Goal: Task Accomplishment & Management: Use online tool/utility

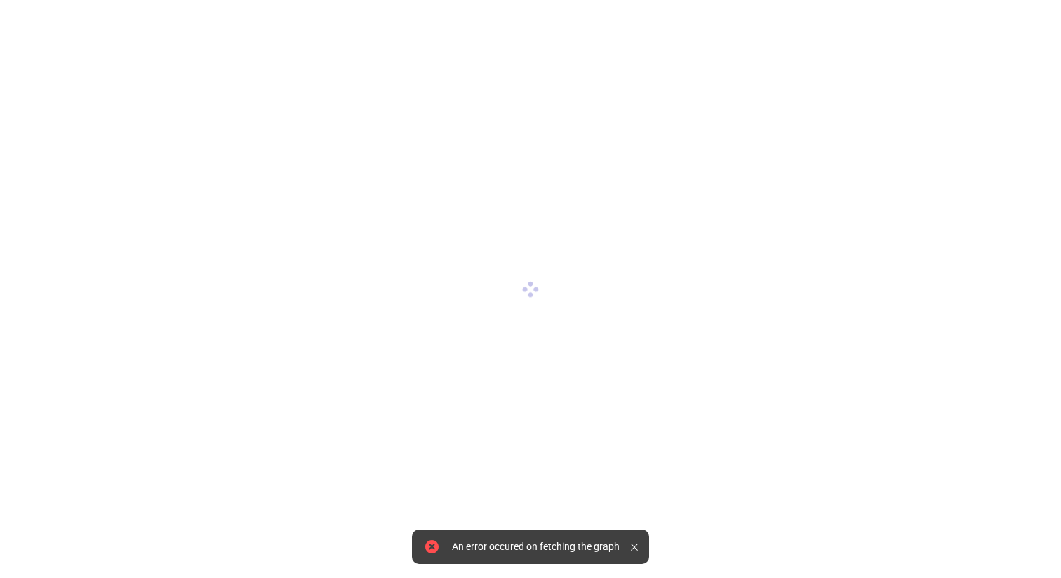
click at [635, 546] on icon at bounding box center [634, 546] width 7 height 7
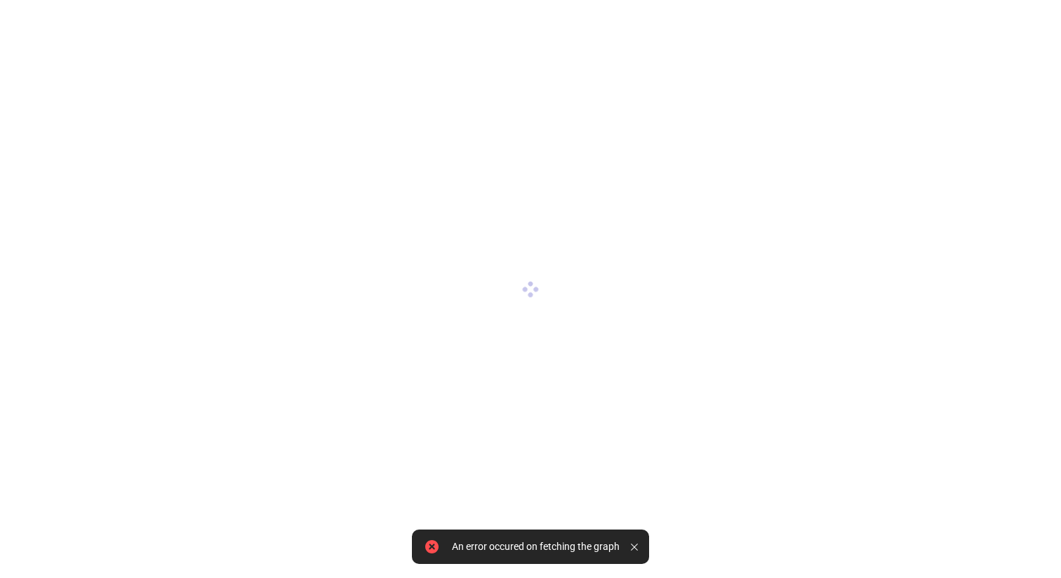
click at [474, 69] on div at bounding box center [530, 289] width 1061 height 578
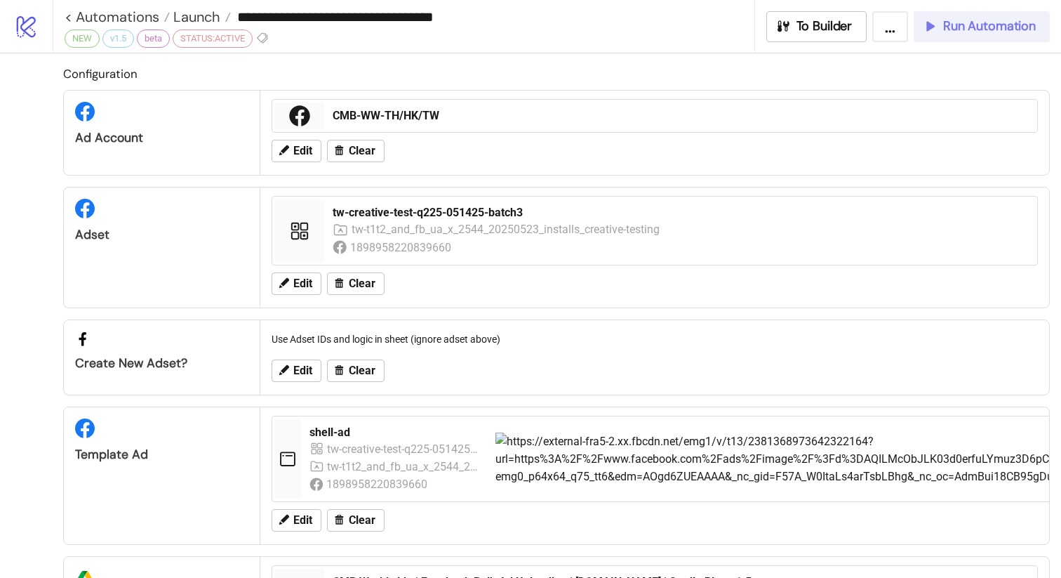
click at [983, 34] on span "Run Automation" at bounding box center [989, 26] width 93 height 16
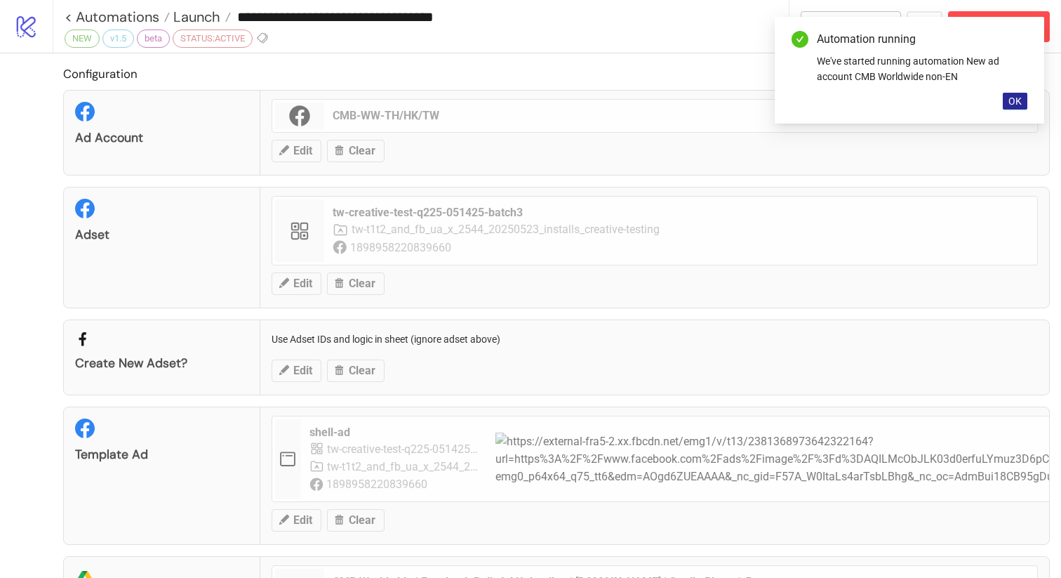
click at [1013, 102] on span "OK" at bounding box center [1015, 100] width 13 height 11
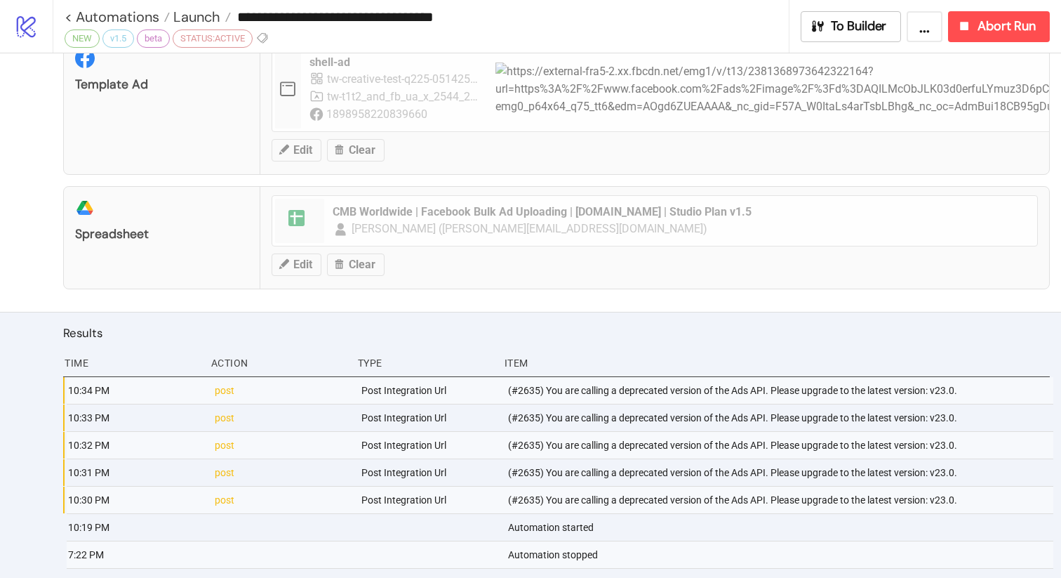
scroll to position [399, 0]
